Goal: Find specific page/section: Find specific page/section

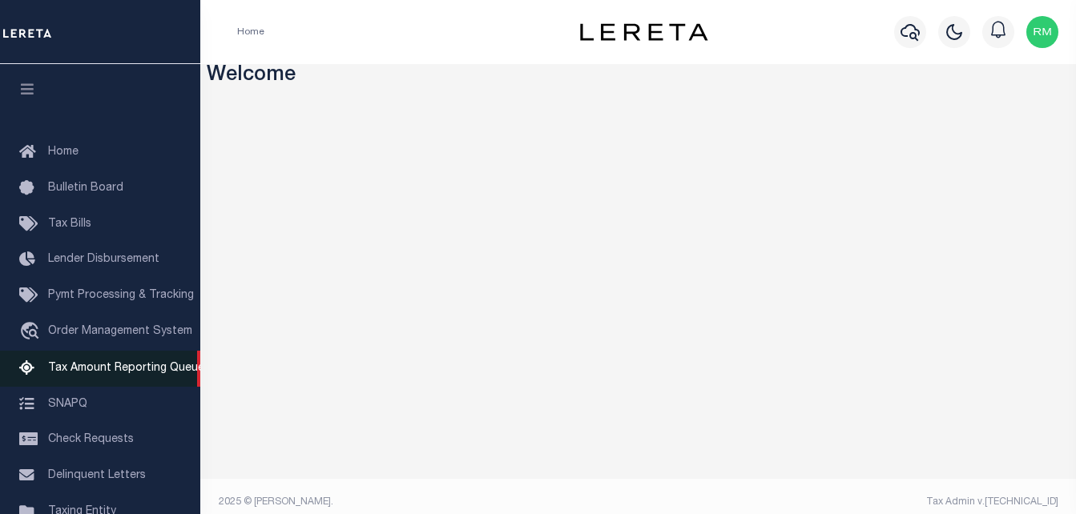
click at [95, 368] on span "Tax Amount Reporting Queue" at bounding box center [126, 368] width 156 height 11
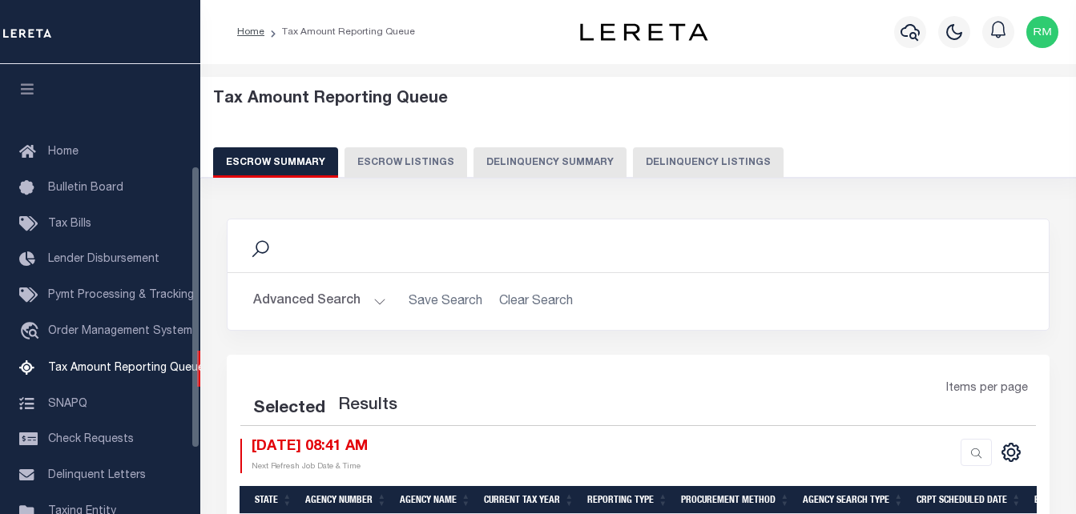
select select "100"
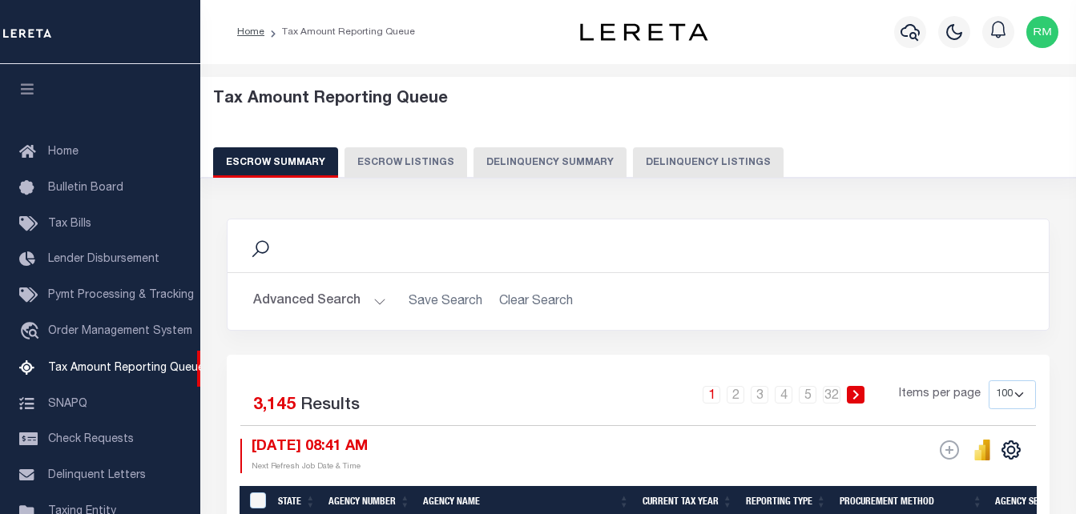
scroll to position [162, 0]
